Goal: Task Accomplishment & Management: Use online tool/utility

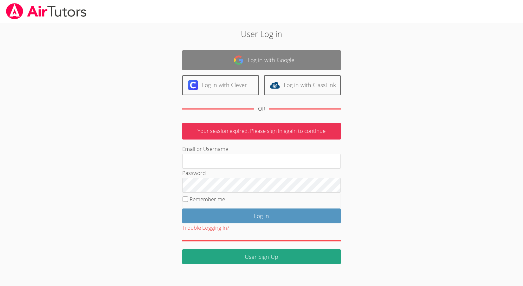
click at [238, 60] on img at bounding box center [239, 60] width 10 height 10
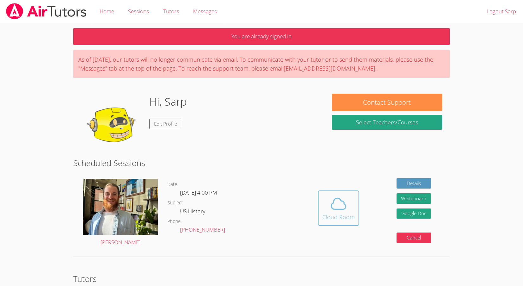
click at [338, 198] on icon at bounding box center [339, 204] width 18 height 18
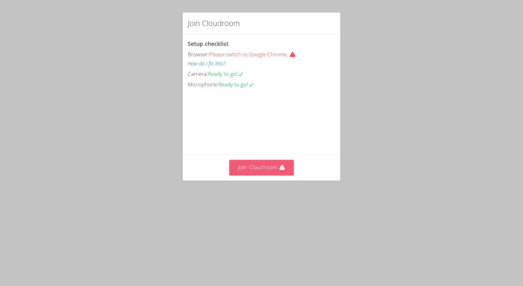
click at [280, 176] on button "Join Cloudroom" at bounding box center [261, 168] width 65 height 16
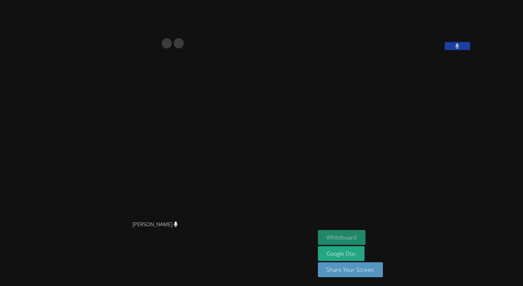
click at [366, 241] on button "Whiteboard" at bounding box center [342, 237] width 48 height 15
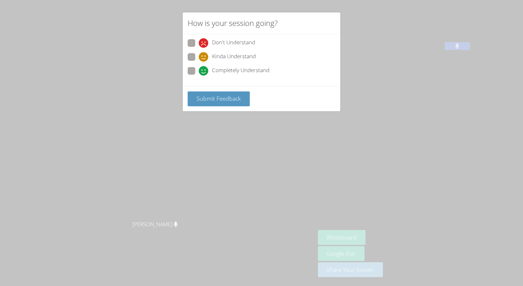
click at [199, 76] on span at bounding box center [199, 76] width 0 height 0
click at [199, 69] on input "Completely Understand" at bounding box center [201, 69] width 5 height 5
radio input "true"
click at [199, 98] on span "Submit Feedback" at bounding box center [218, 99] width 44 height 8
